Goal: Information Seeking & Learning: Learn about a topic

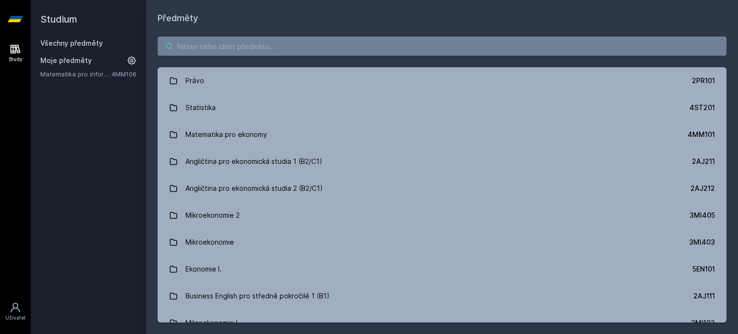
click at [442, 44] on input "search" at bounding box center [442, 46] width 569 height 19
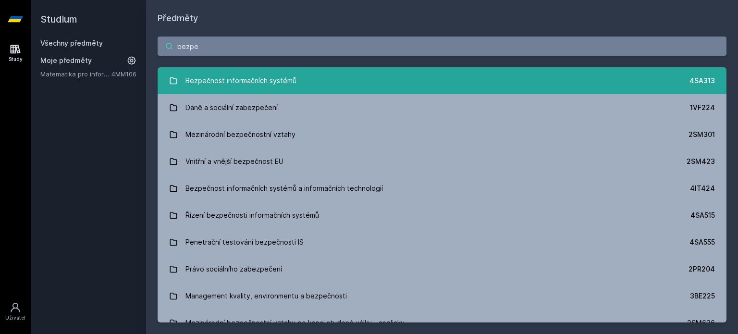
type input "bezpe"
click at [242, 74] on div "Bezpečnost informačních systémů" at bounding box center [240, 80] width 111 height 19
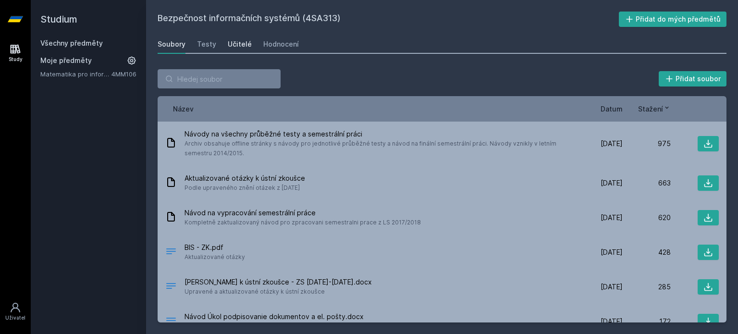
click at [245, 48] on div "Učitelé" at bounding box center [240, 44] width 24 height 10
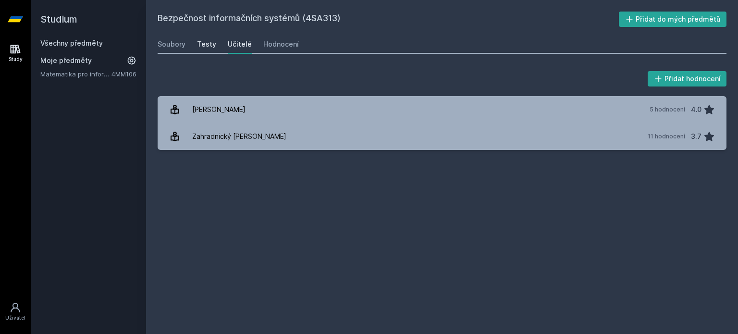
click at [201, 47] on div "Testy" at bounding box center [206, 44] width 19 height 10
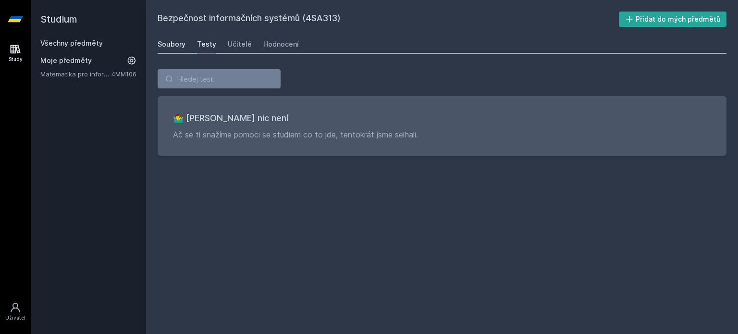
click at [175, 49] on link "Soubory" at bounding box center [172, 44] width 28 height 19
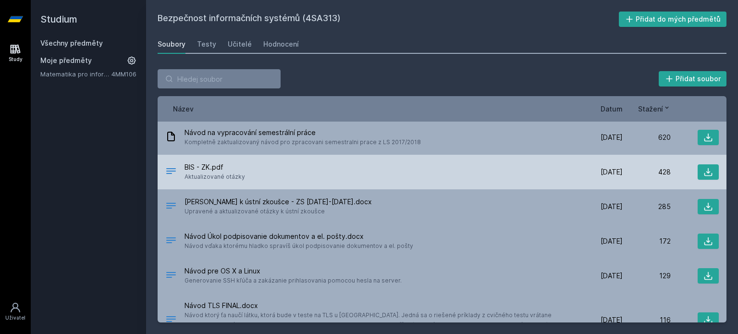
scroll to position [82, 0]
